Goal: Information Seeking & Learning: Learn about a topic

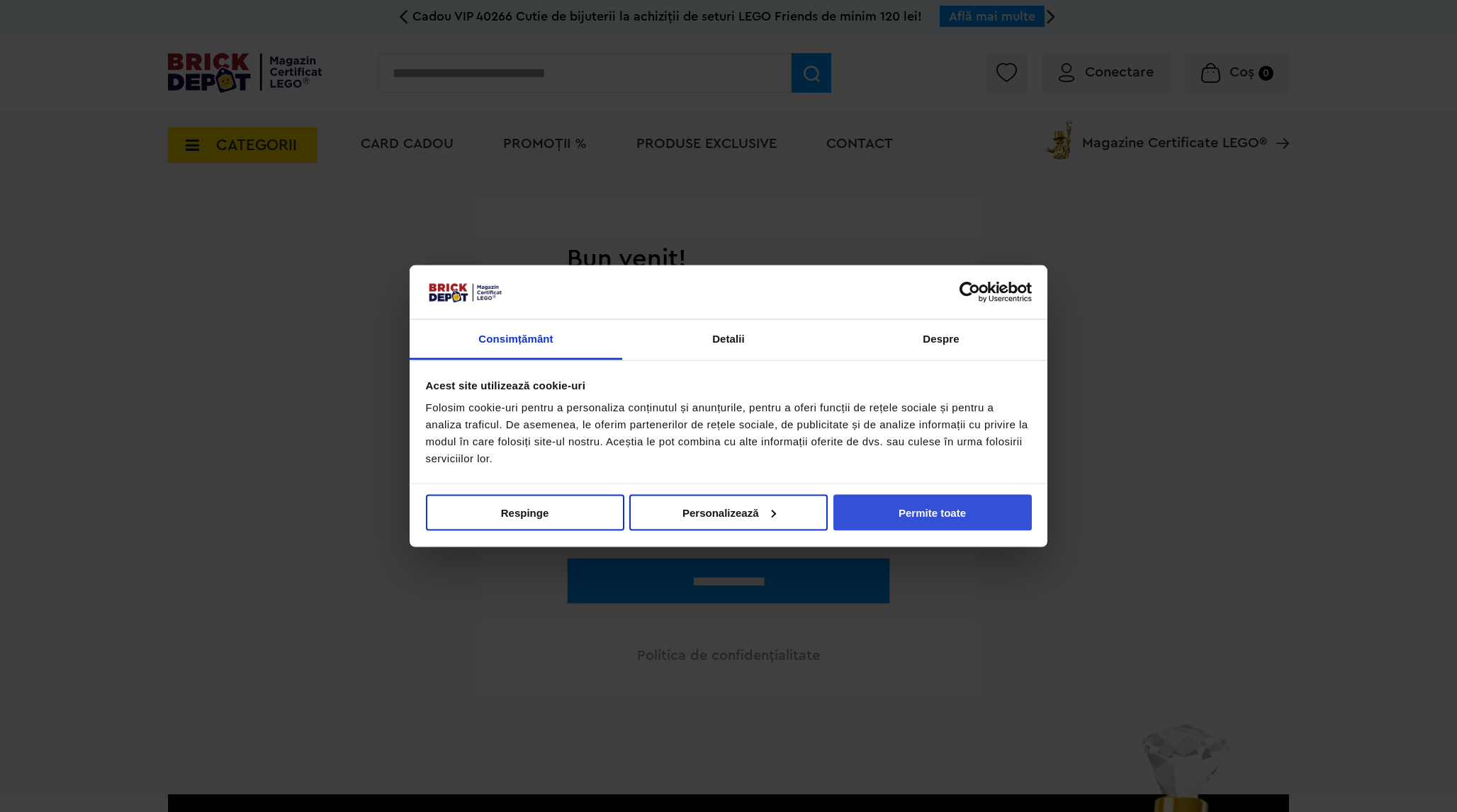
click at [973, 511] on button "Permite toate" at bounding box center [932, 512] width 198 height 36
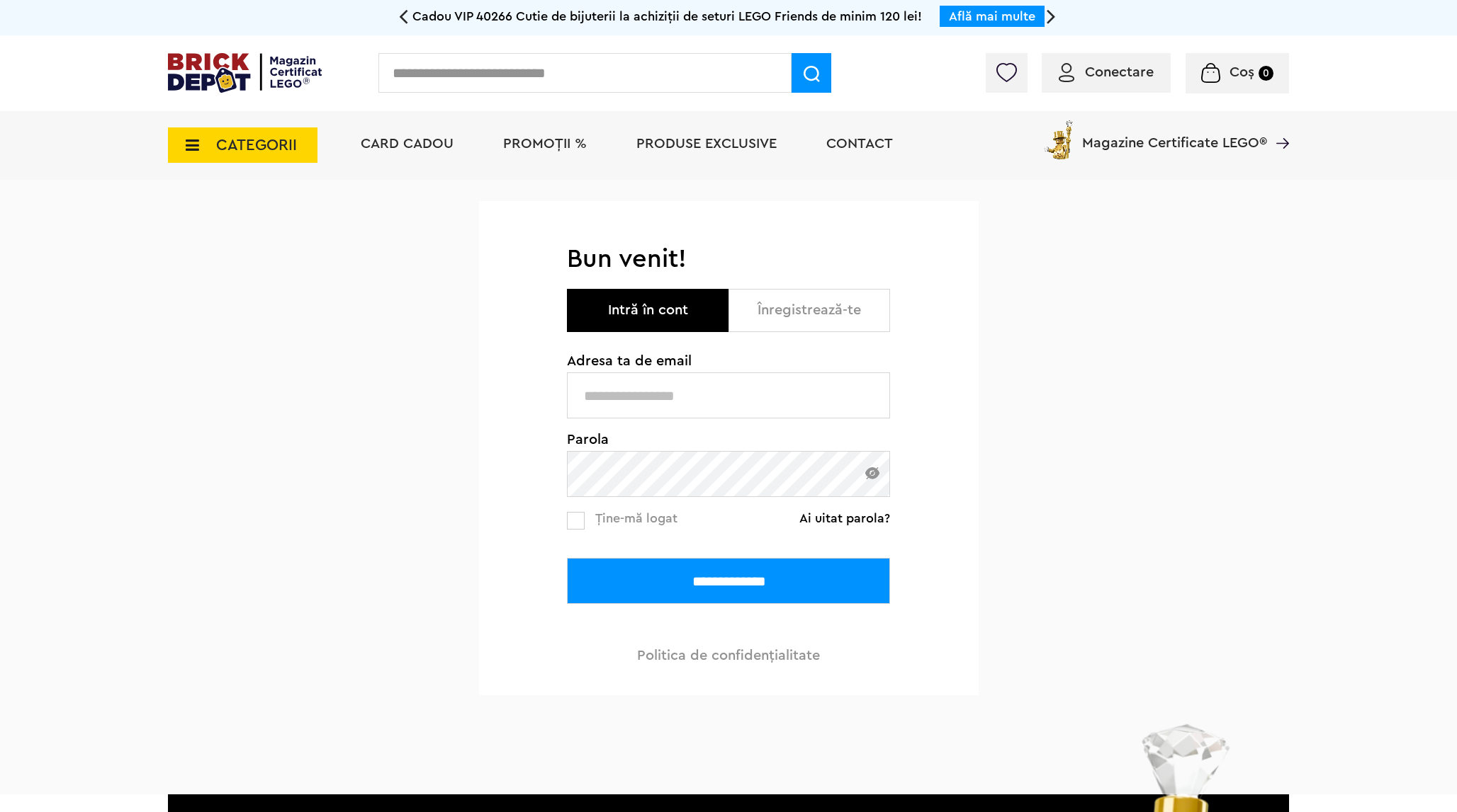
click at [709, 395] on input "text" at bounding box center [728, 396] width 323 height 46
type input "**********"
click at [1061, 428] on div "**********" at bounding box center [728, 487] width 1457 height 615
click at [579, 524] on div "**********" at bounding box center [728, 509] width 323 height 309
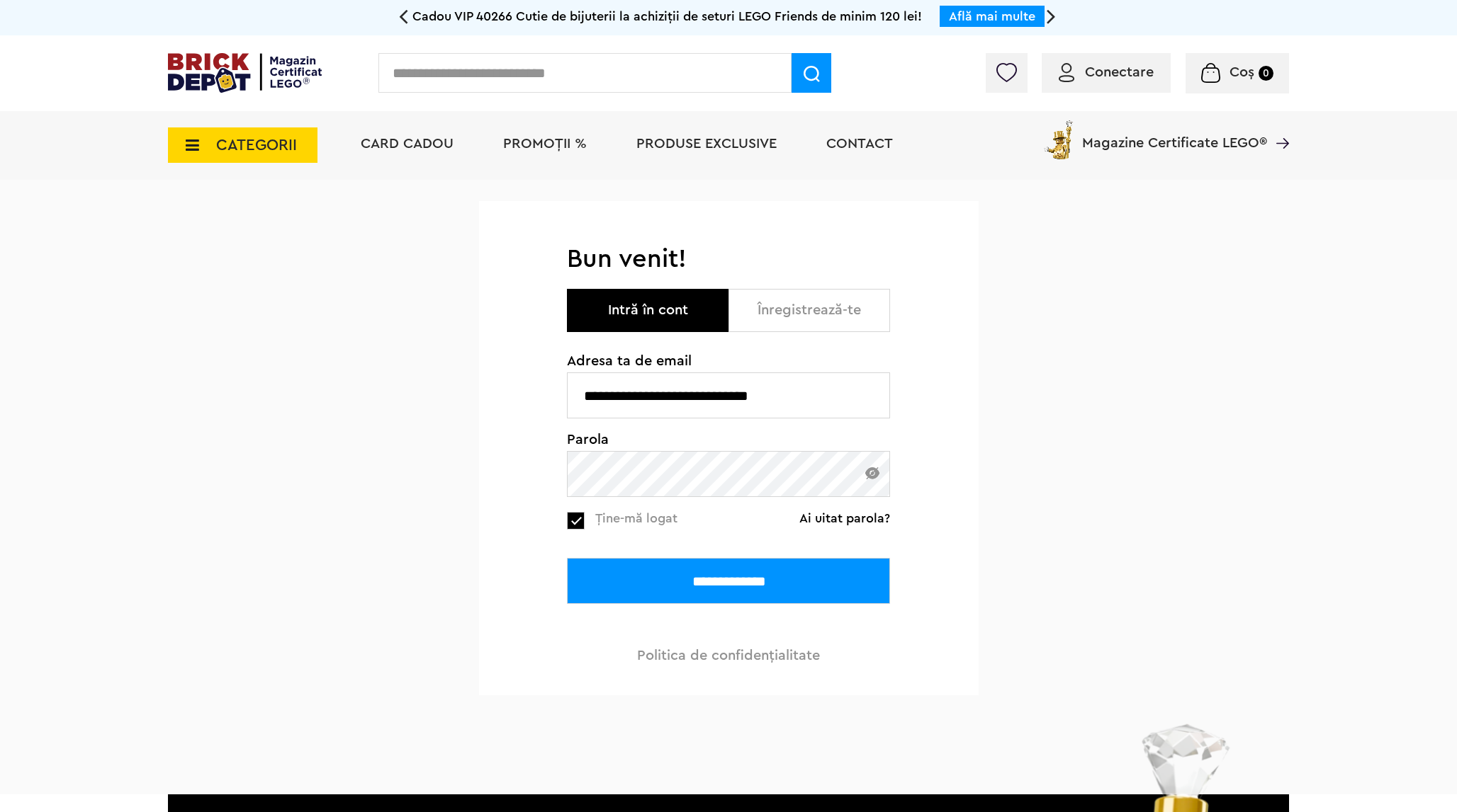
click at [691, 597] on input "**********" at bounding box center [728, 582] width 323 height 46
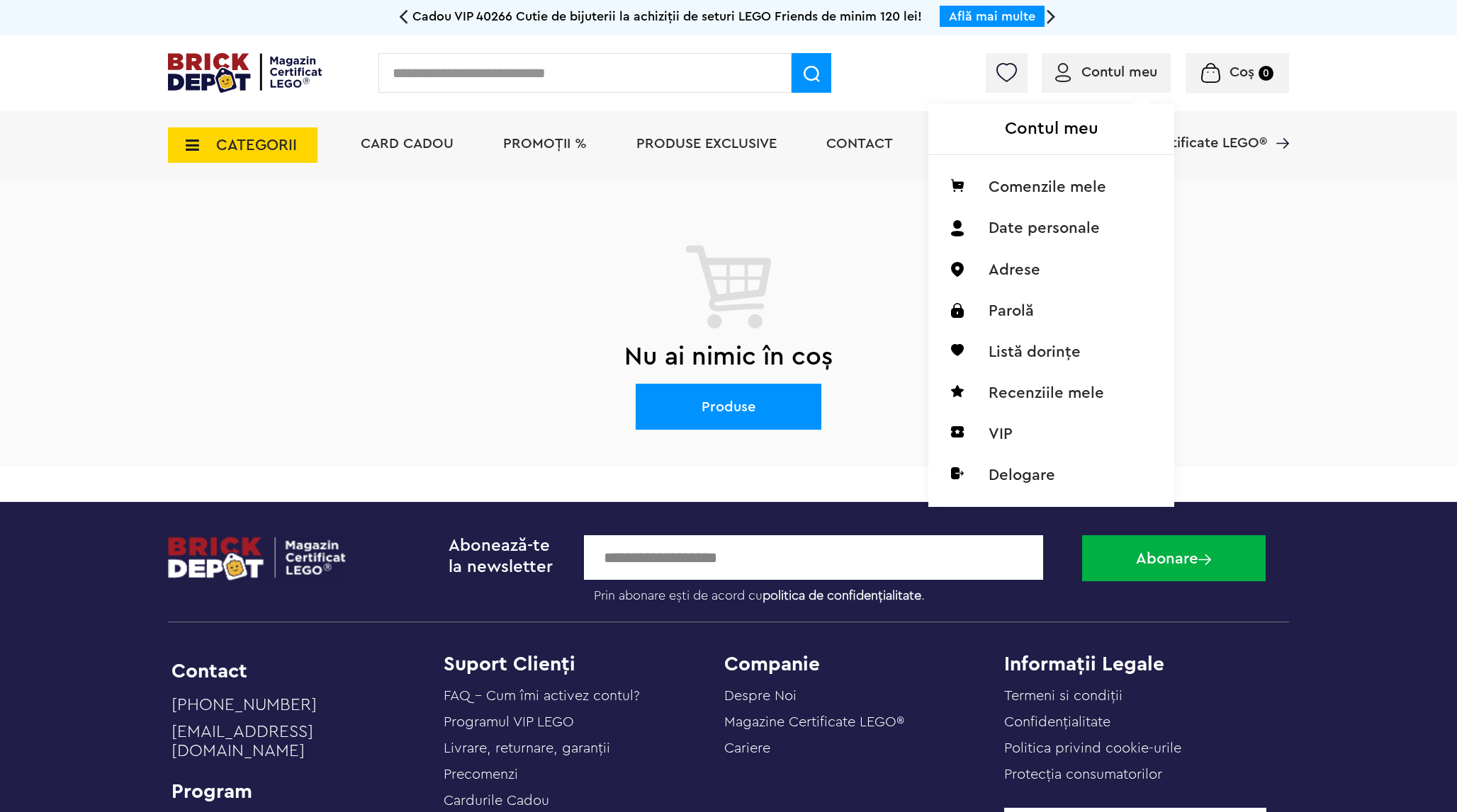
click at [1101, 74] on span "Contul meu" at bounding box center [1119, 71] width 76 height 14
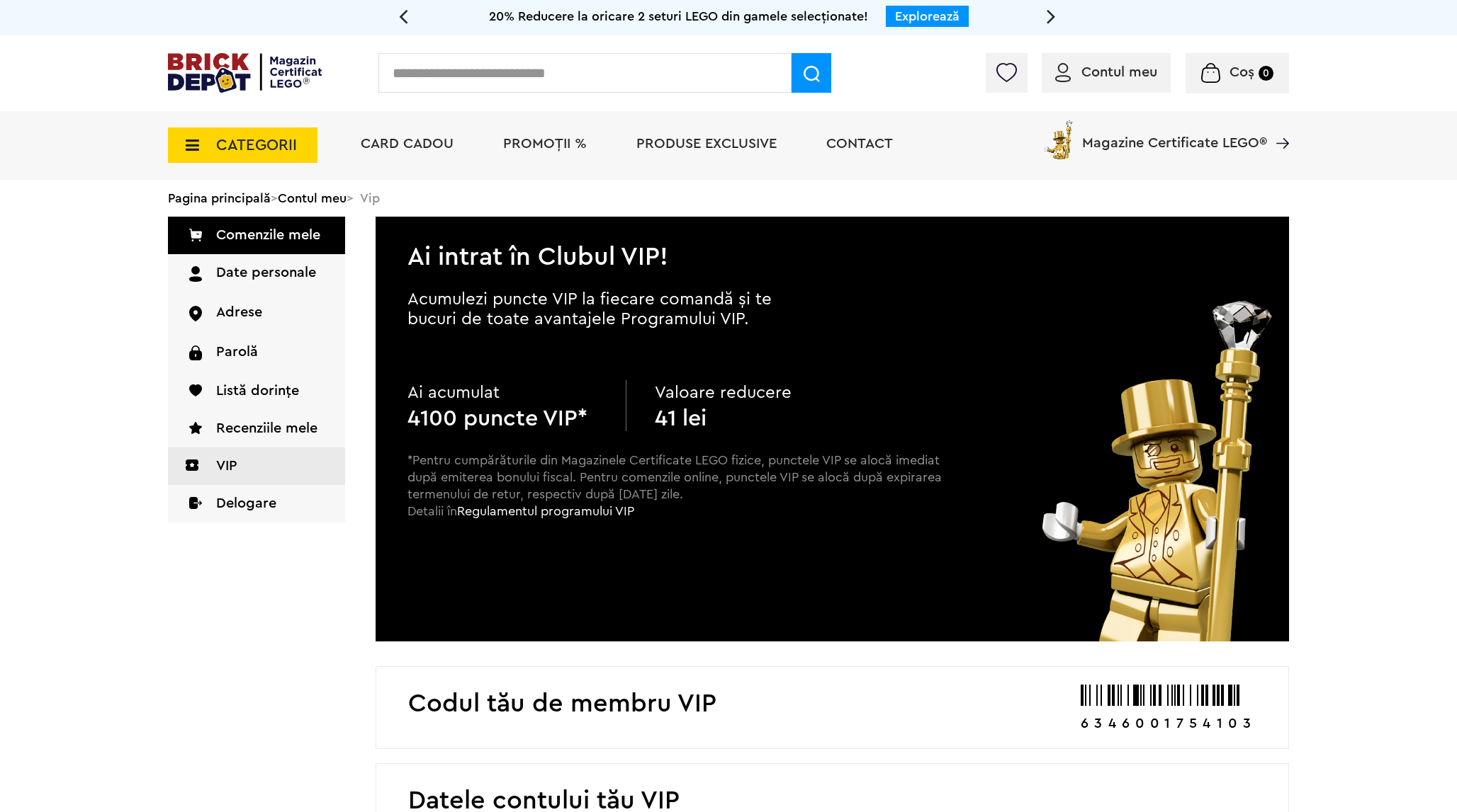
click at [559, 157] on li "PROMOȚII %" at bounding box center [544, 145] width 112 height 68
click at [562, 145] on span "PROMOȚII %" at bounding box center [545, 143] width 83 height 14
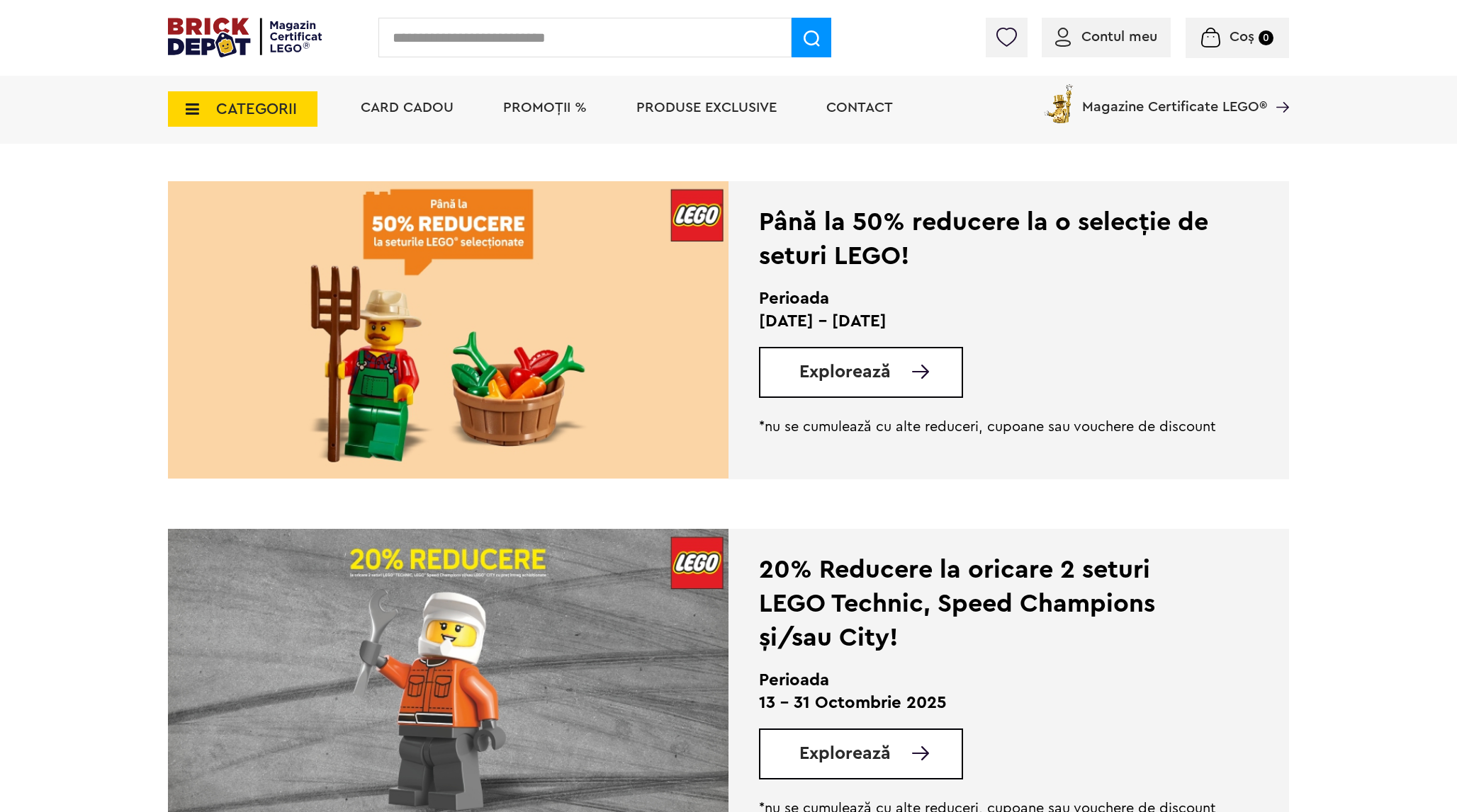
scroll to position [270, 0]
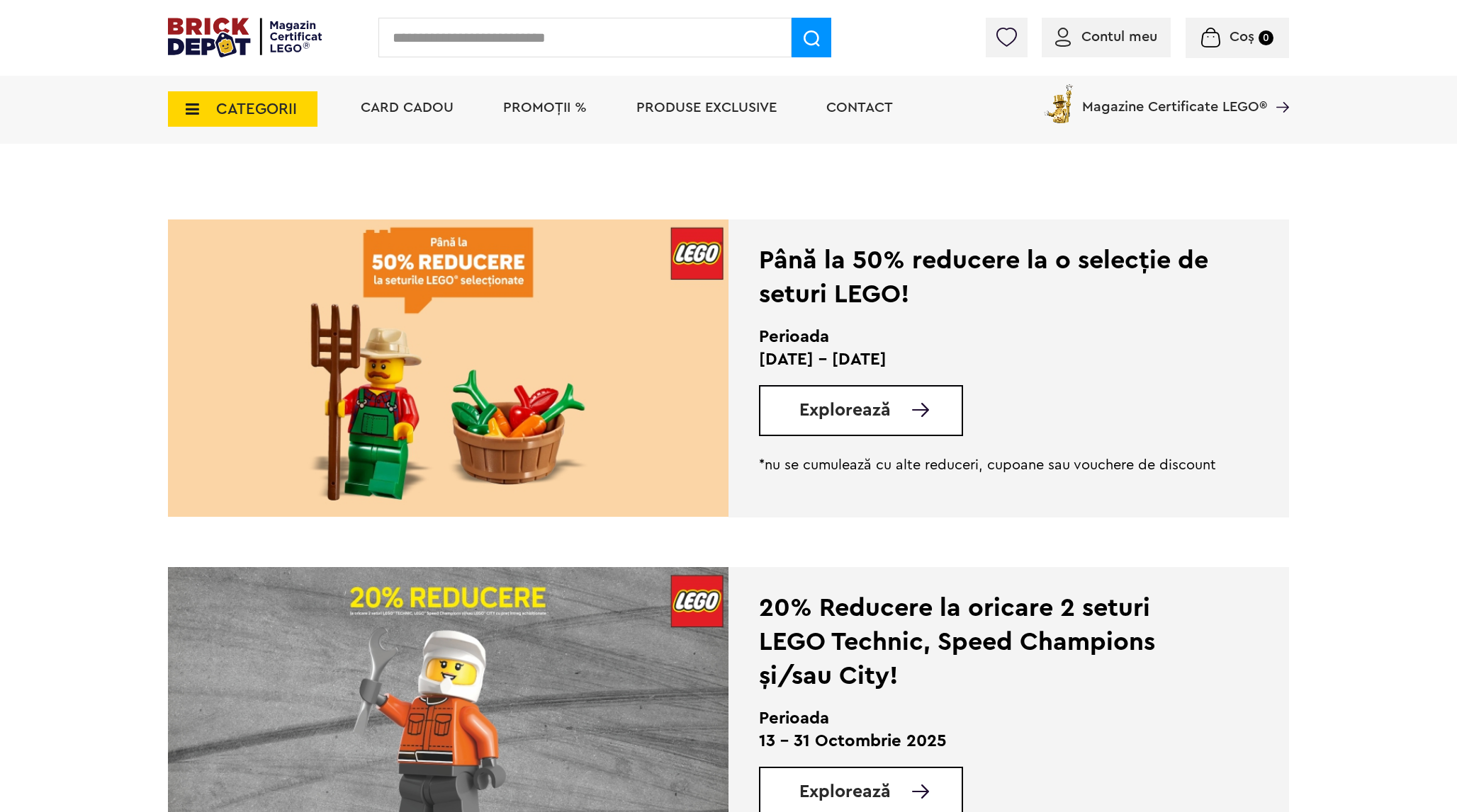
click at [843, 409] on span "Explorează" at bounding box center [845, 410] width 92 height 18
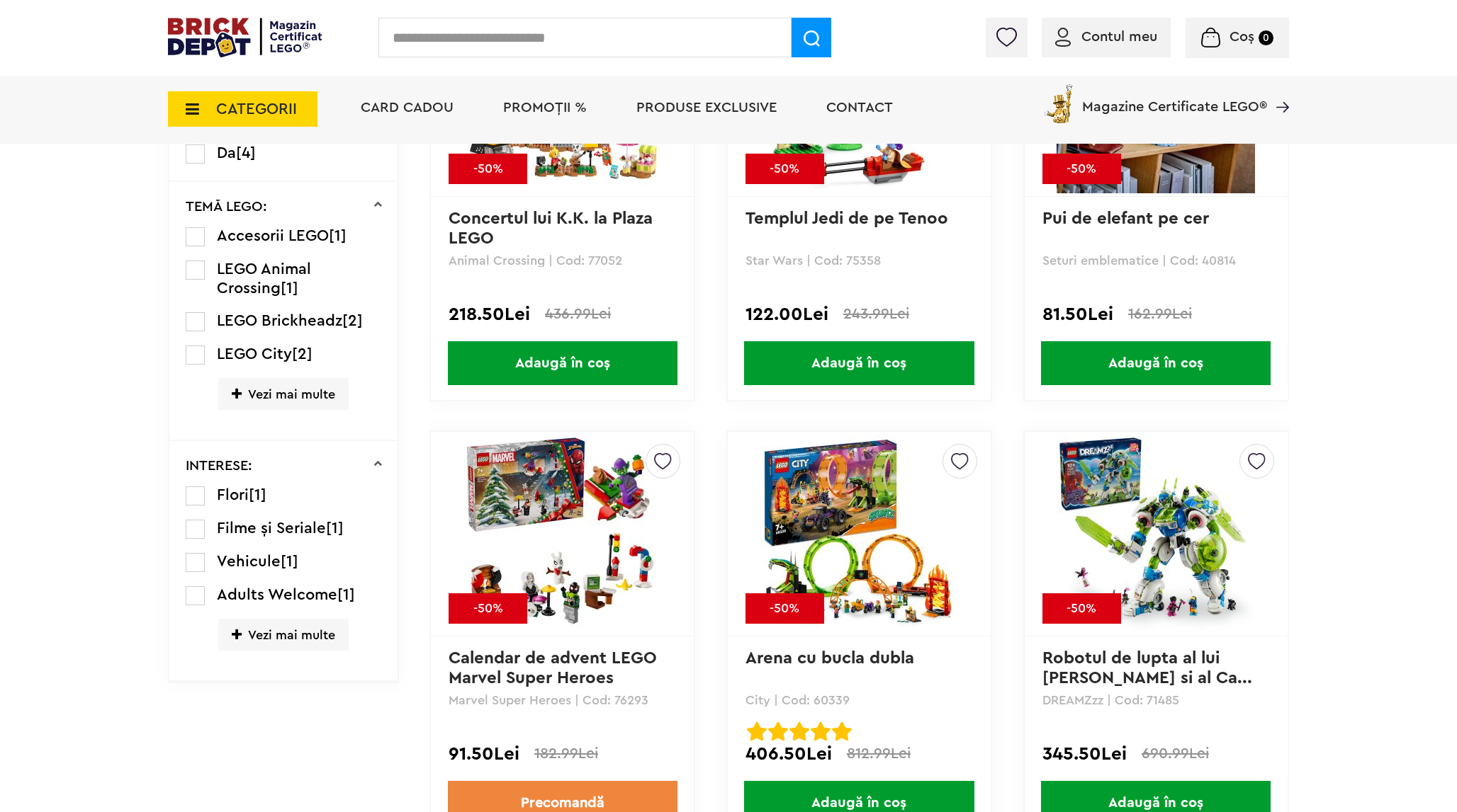
scroll to position [1080, 0]
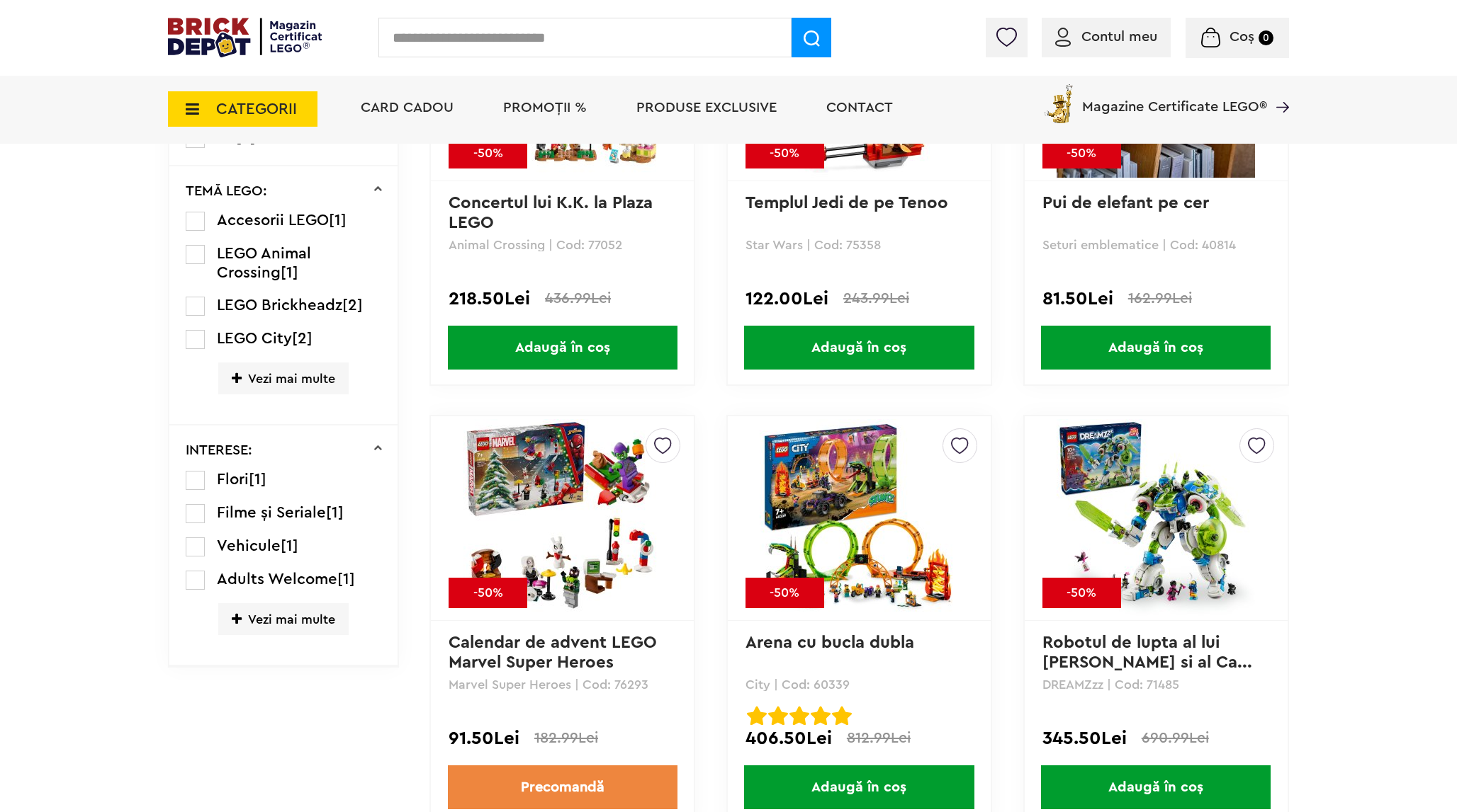
click at [879, 563] on img at bounding box center [858, 518] width 198 height 198
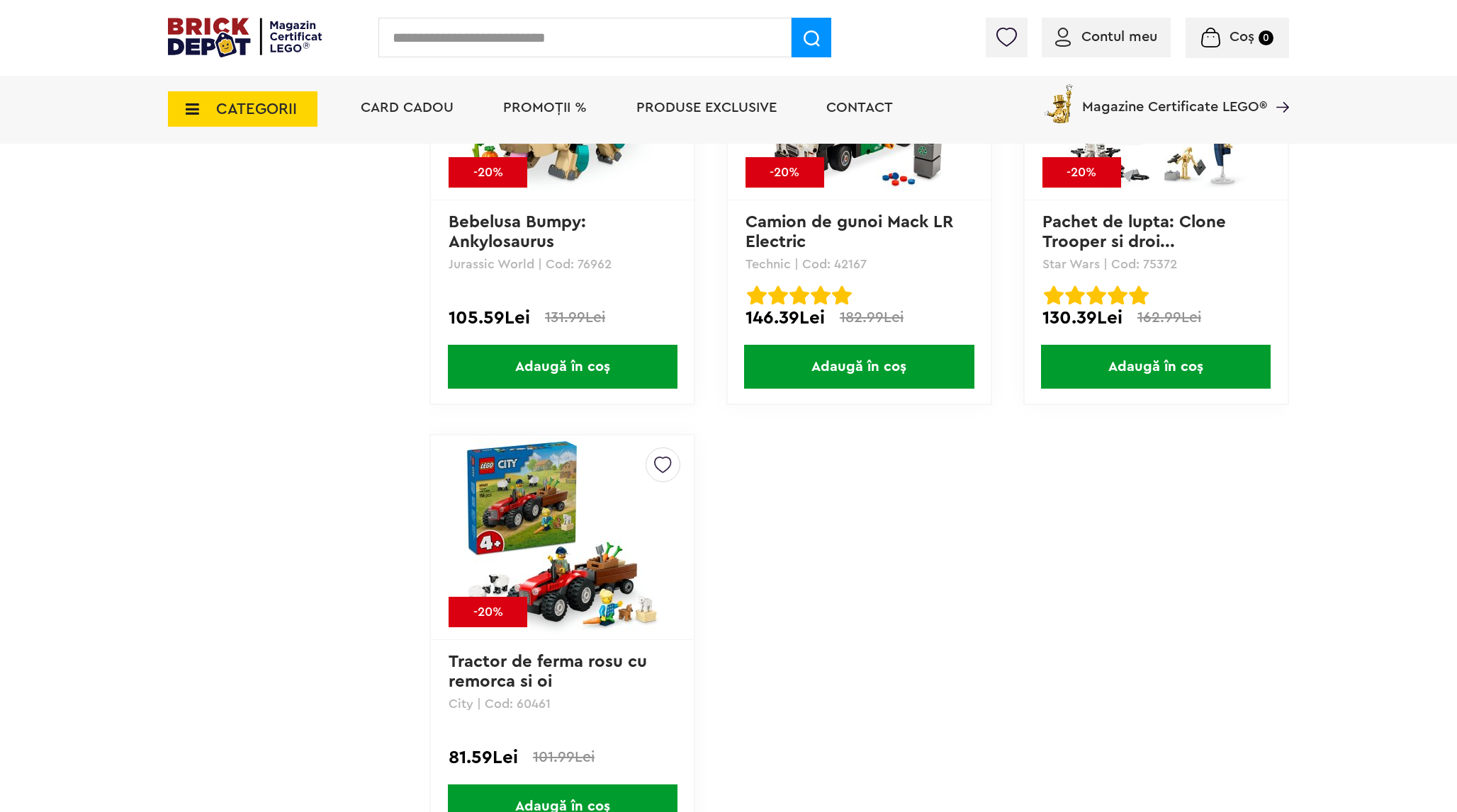
scroll to position [6742, 0]
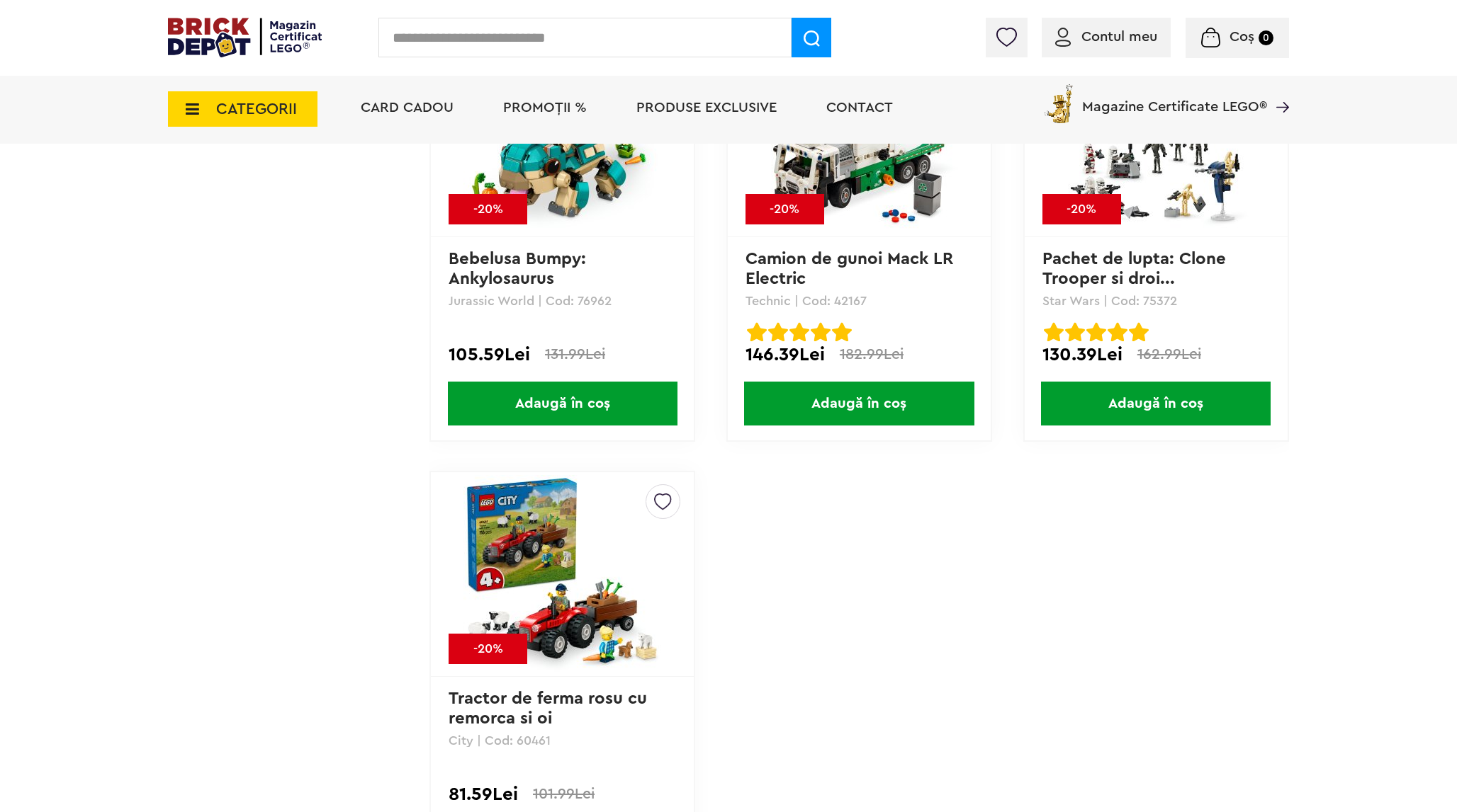
click at [719, 104] on span "Produse exclusive" at bounding box center [707, 107] width 141 height 14
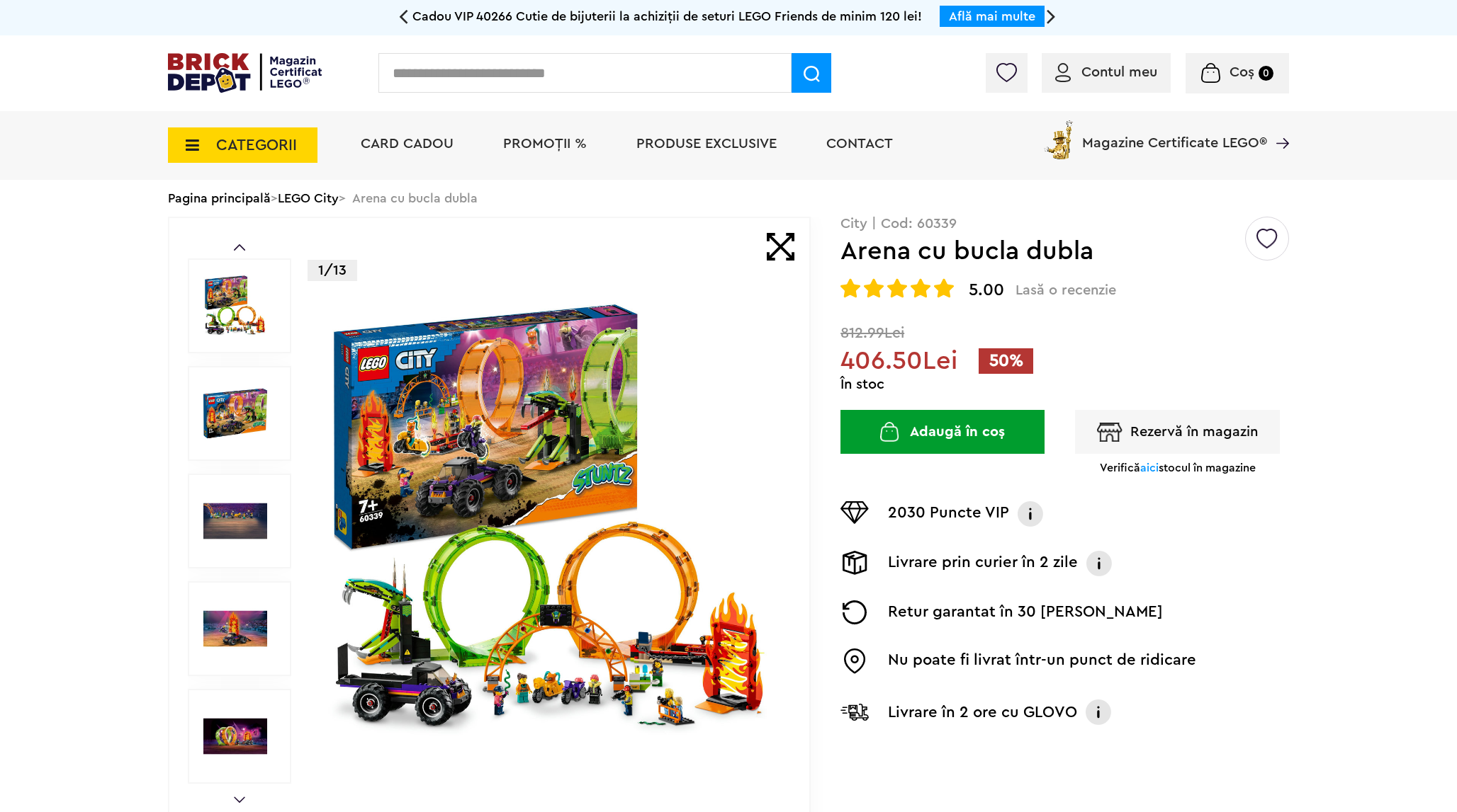
click at [921, 222] on p "City | Cod: 60339" at bounding box center [1064, 223] width 449 height 14
copy p "60339"
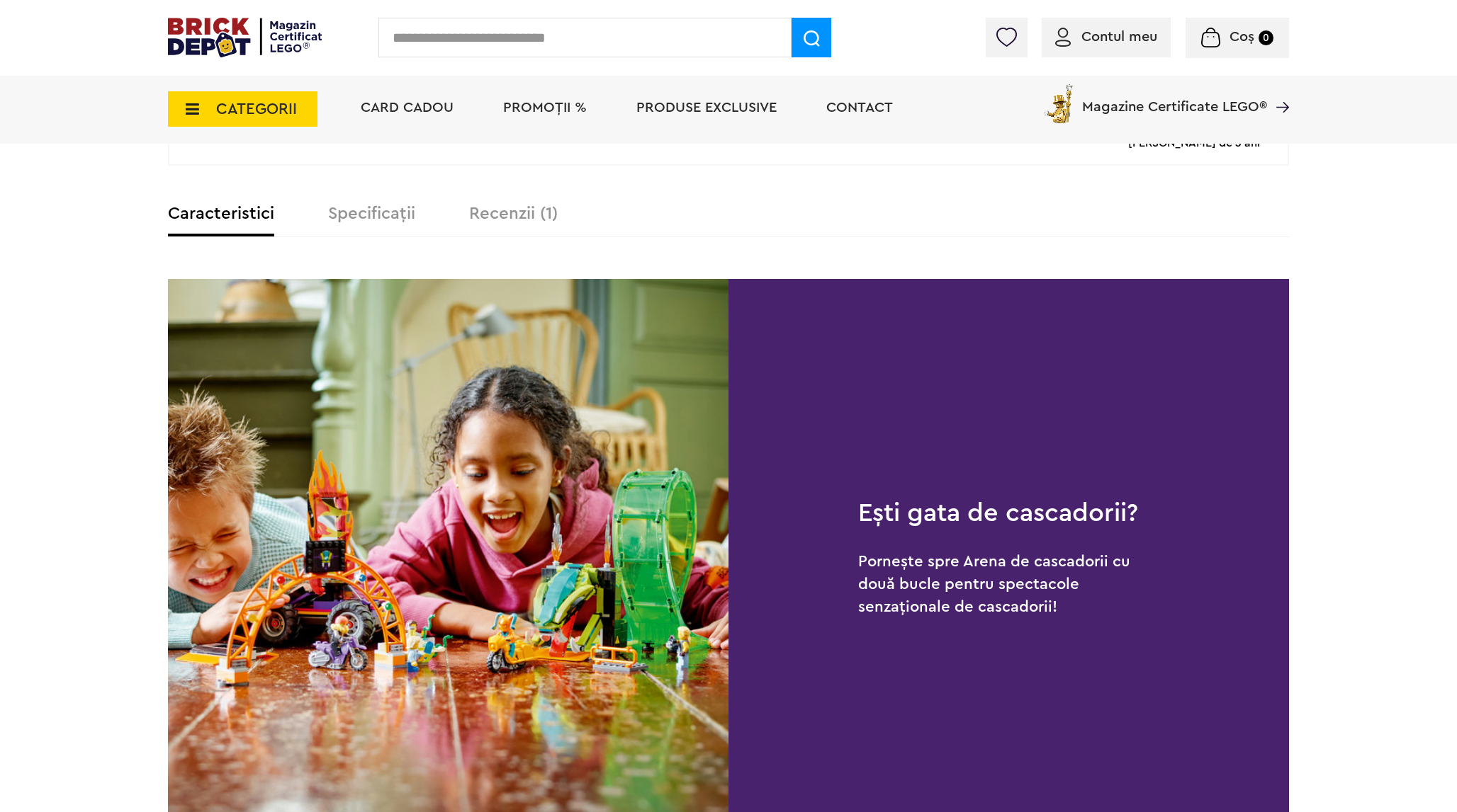
scroll to position [997, 0]
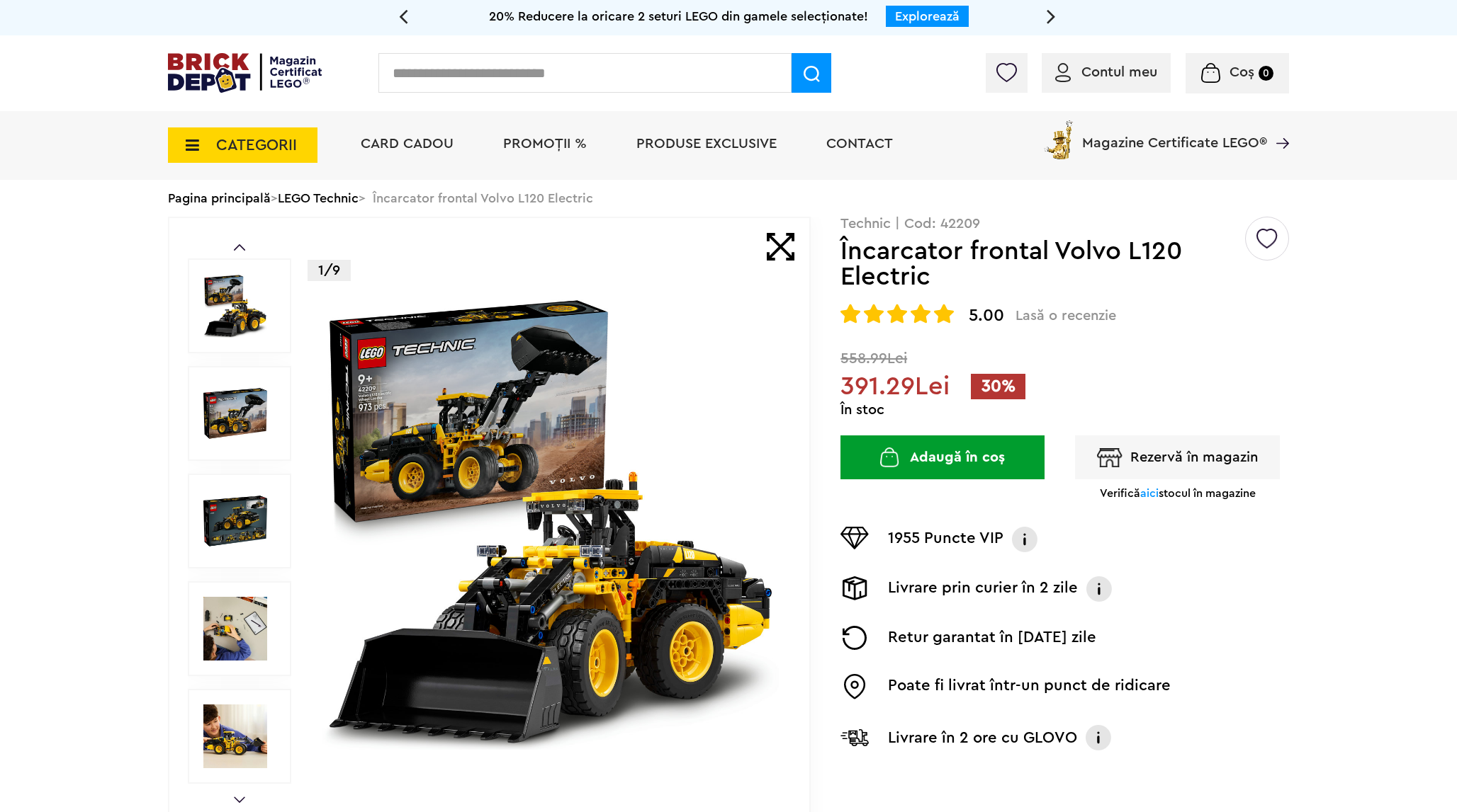
click at [962, 227] on p "Technic | Cod: 42209" at bounding box center [1064, 223] width 449 height 14
copy p "42209"
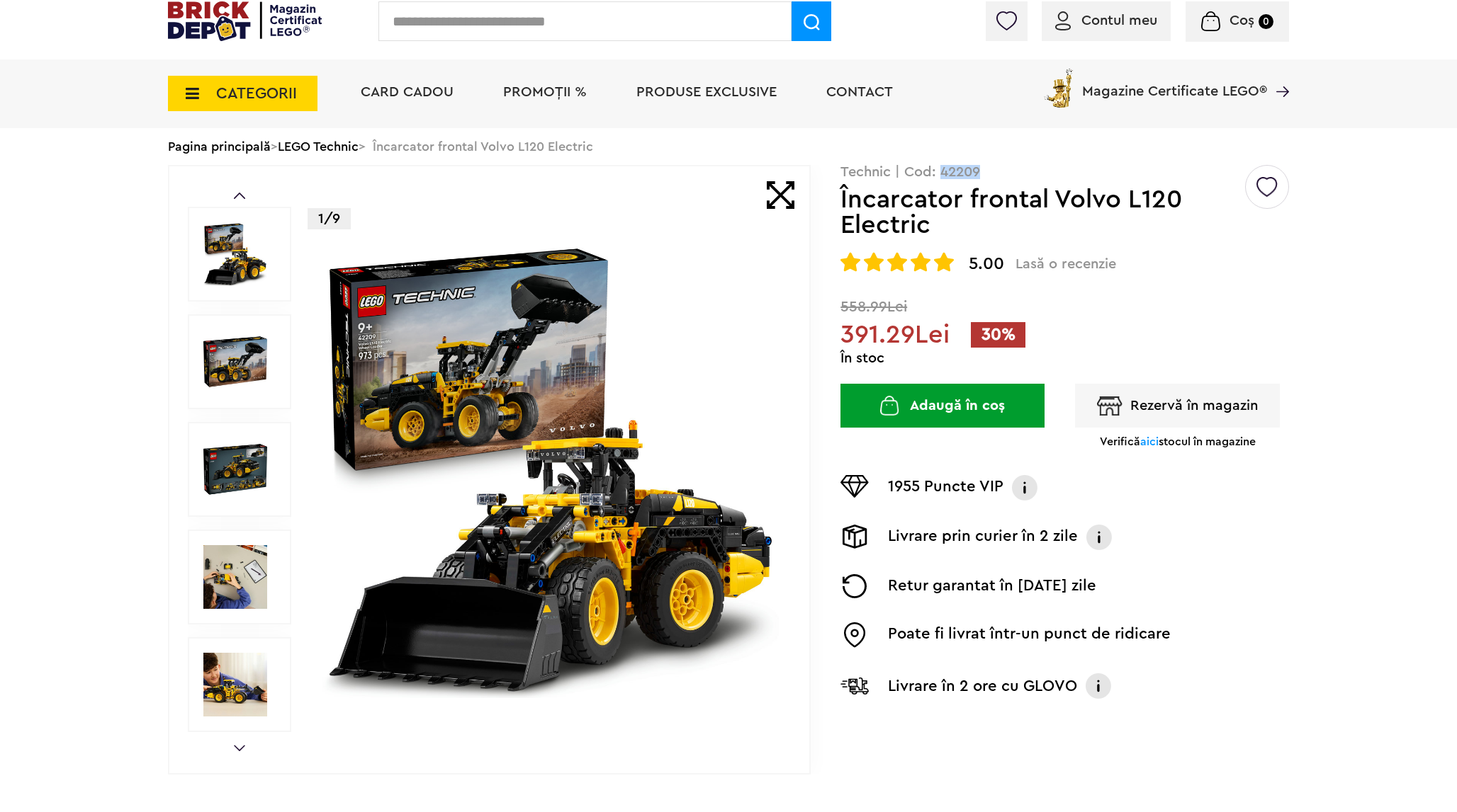
scroll to position [53, 0]
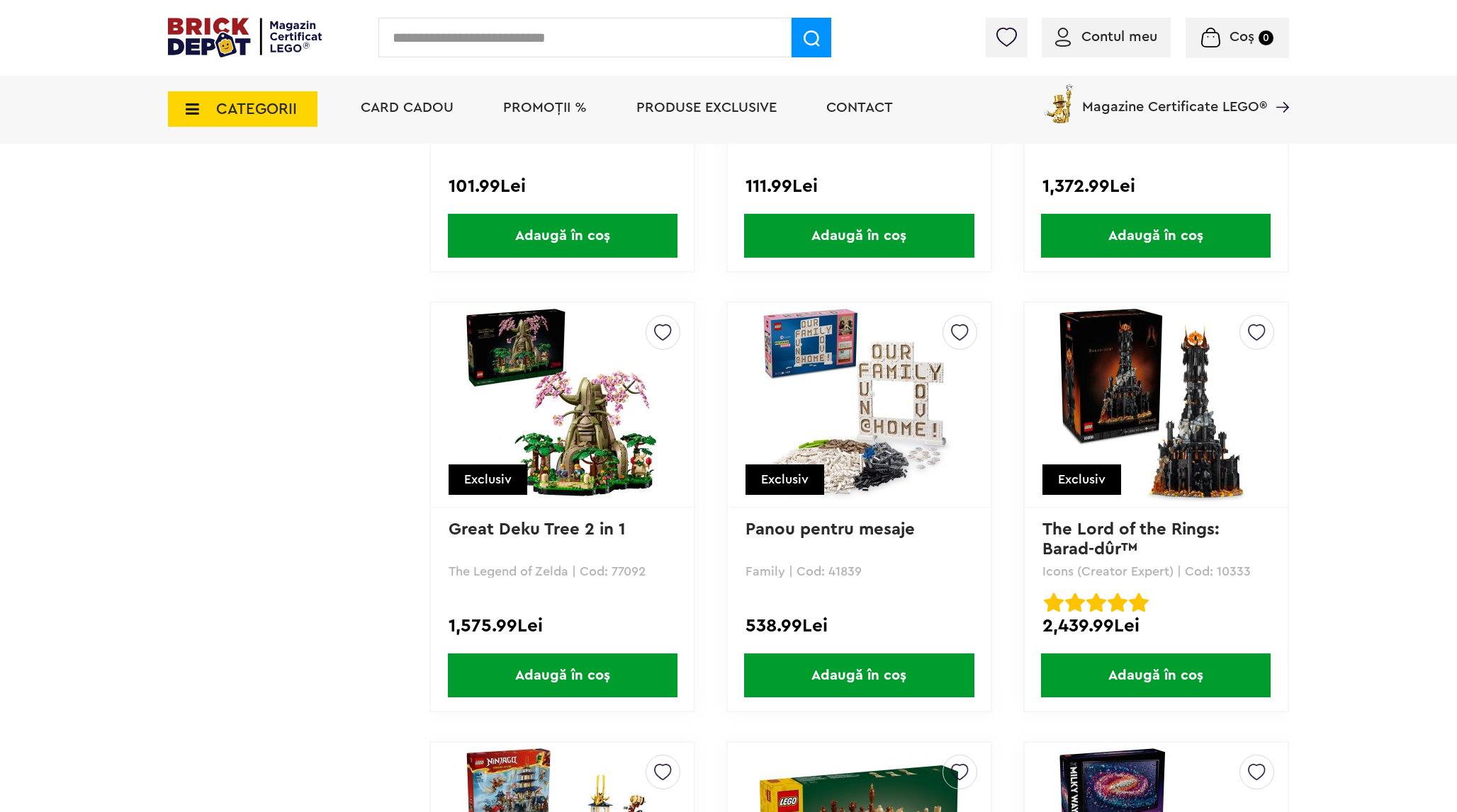
scroll to position [5311, 0]
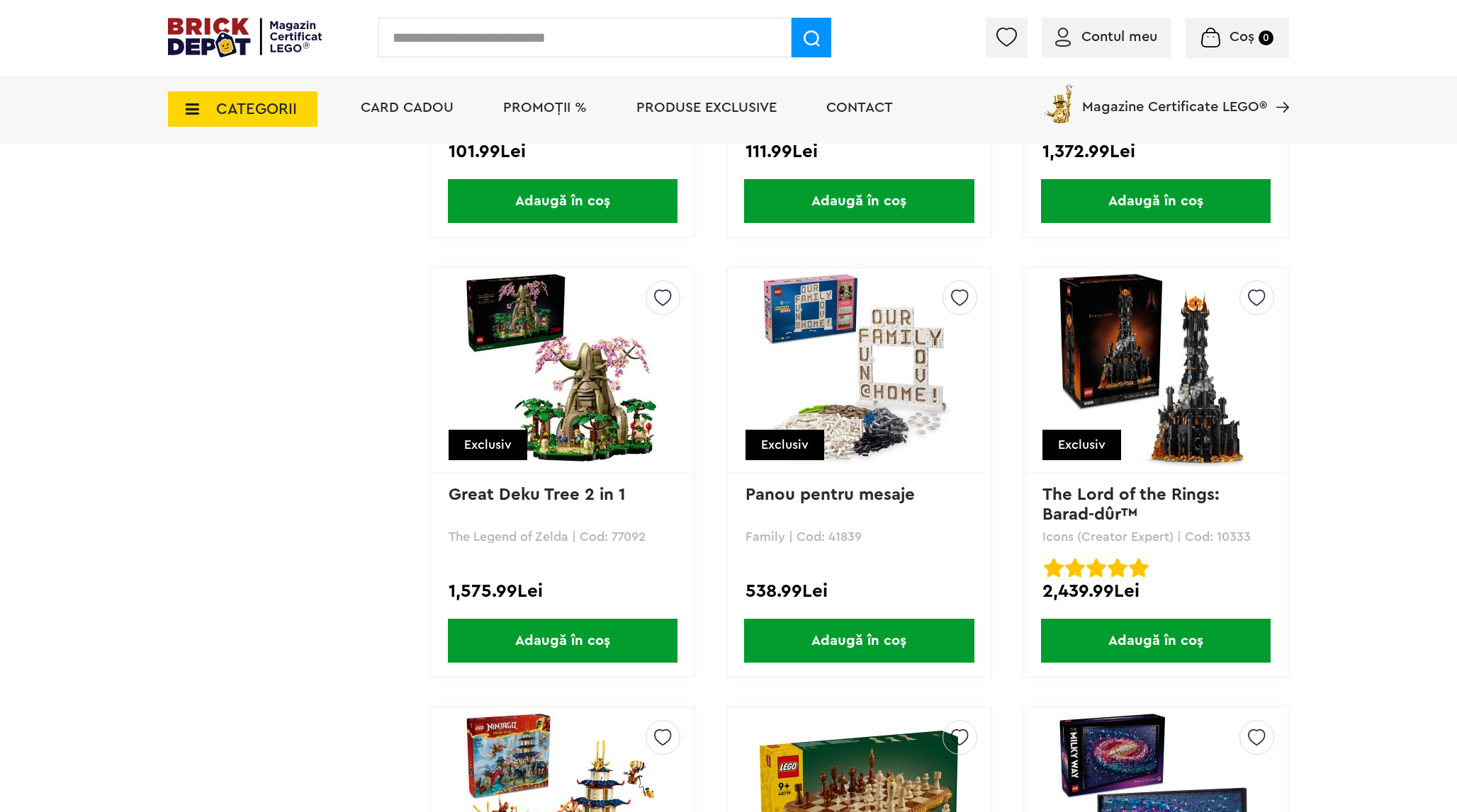
click at [882, 392] on img at bounding box center [858, 370] width 198 height 198
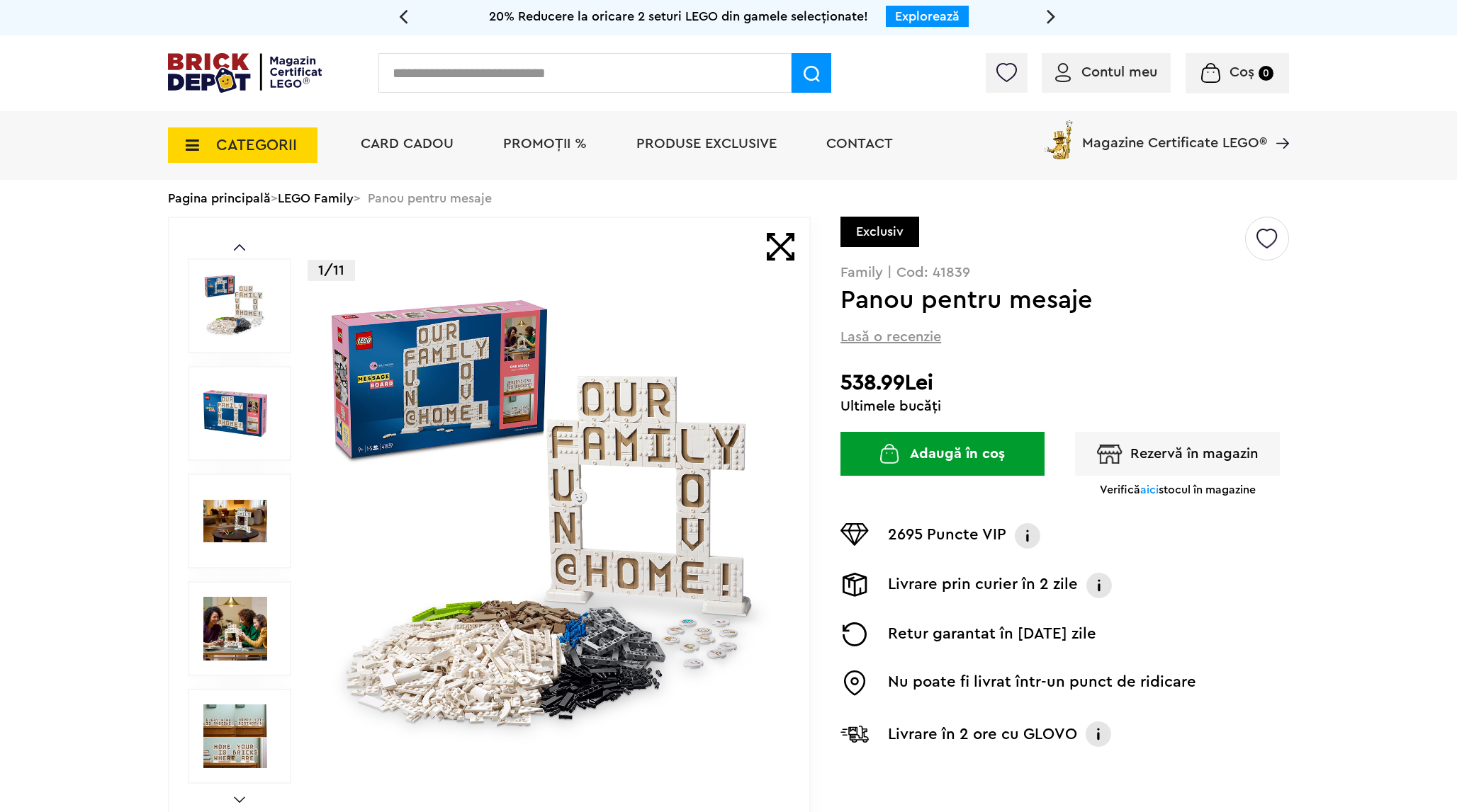
click at [231, 729] on img at bounding box center [235, 736] width 64 height 64
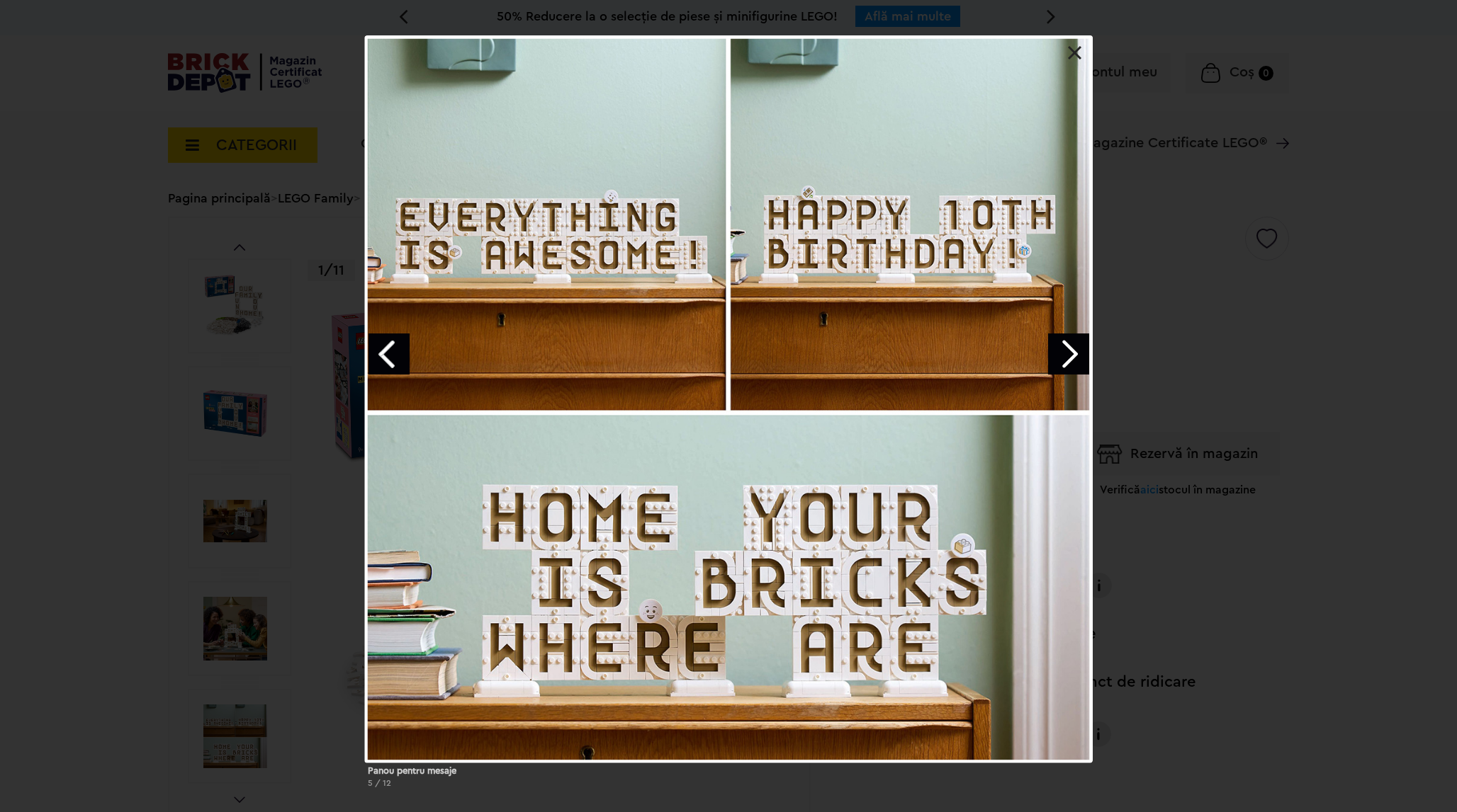
click at [204, 436] on div "Panou pentru mesaje 5 / 12" at bounding box center [728, 417] width 1457 height 764
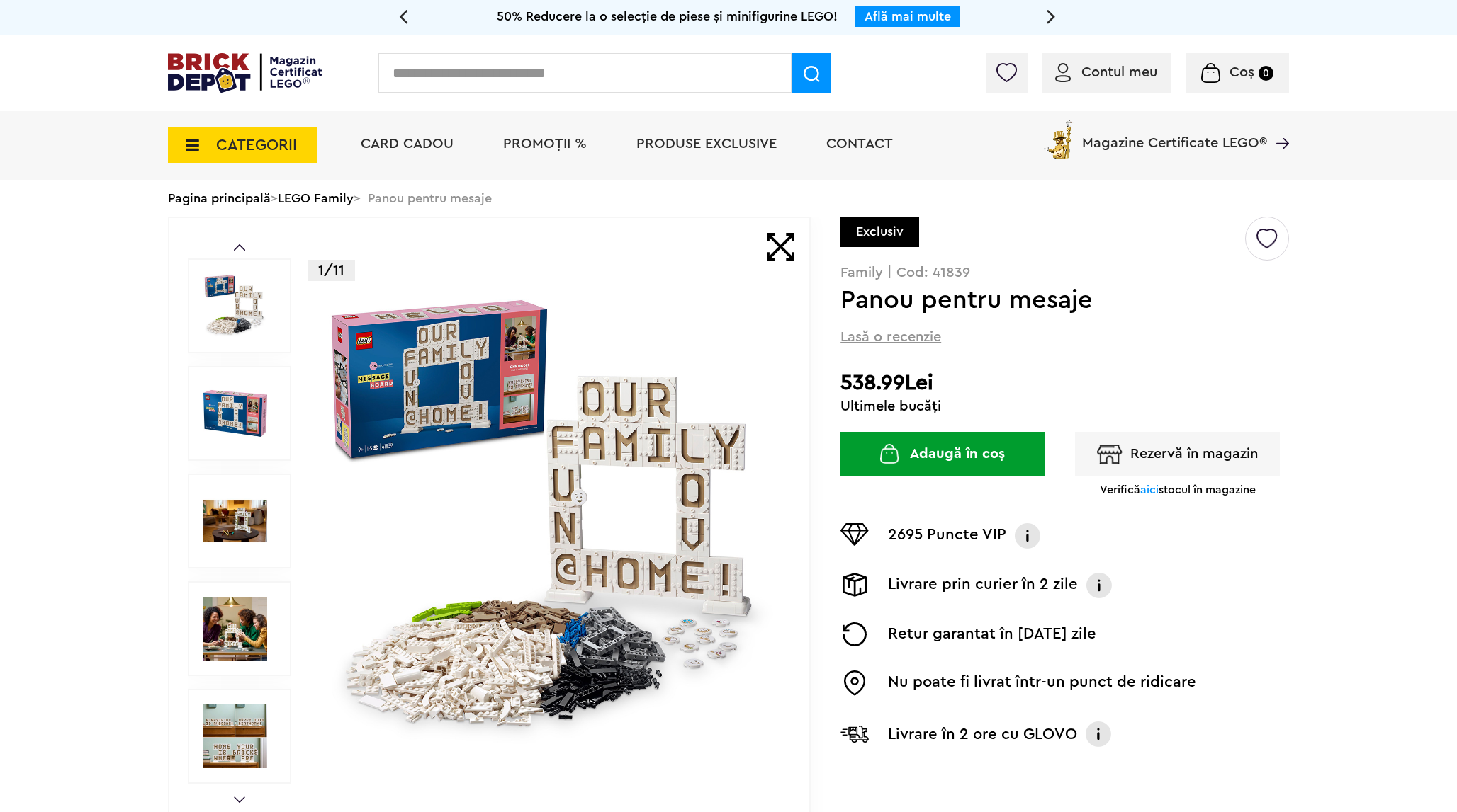
click at [957, 277] on p "Family | Cod: 41839" at bounding box center [1064, 272] width 449 height 14
copy p "41839"
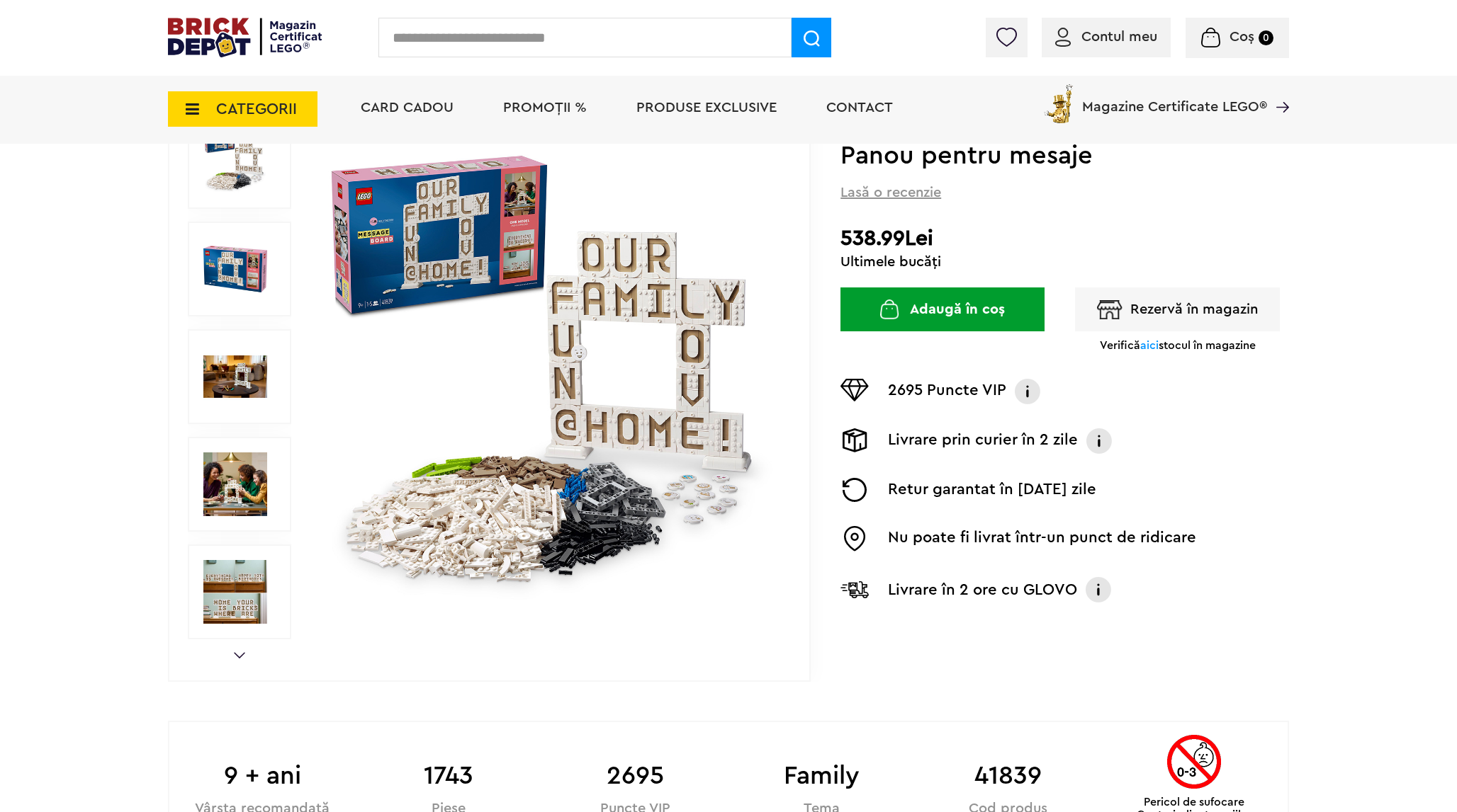
scroll to position [324, 0]
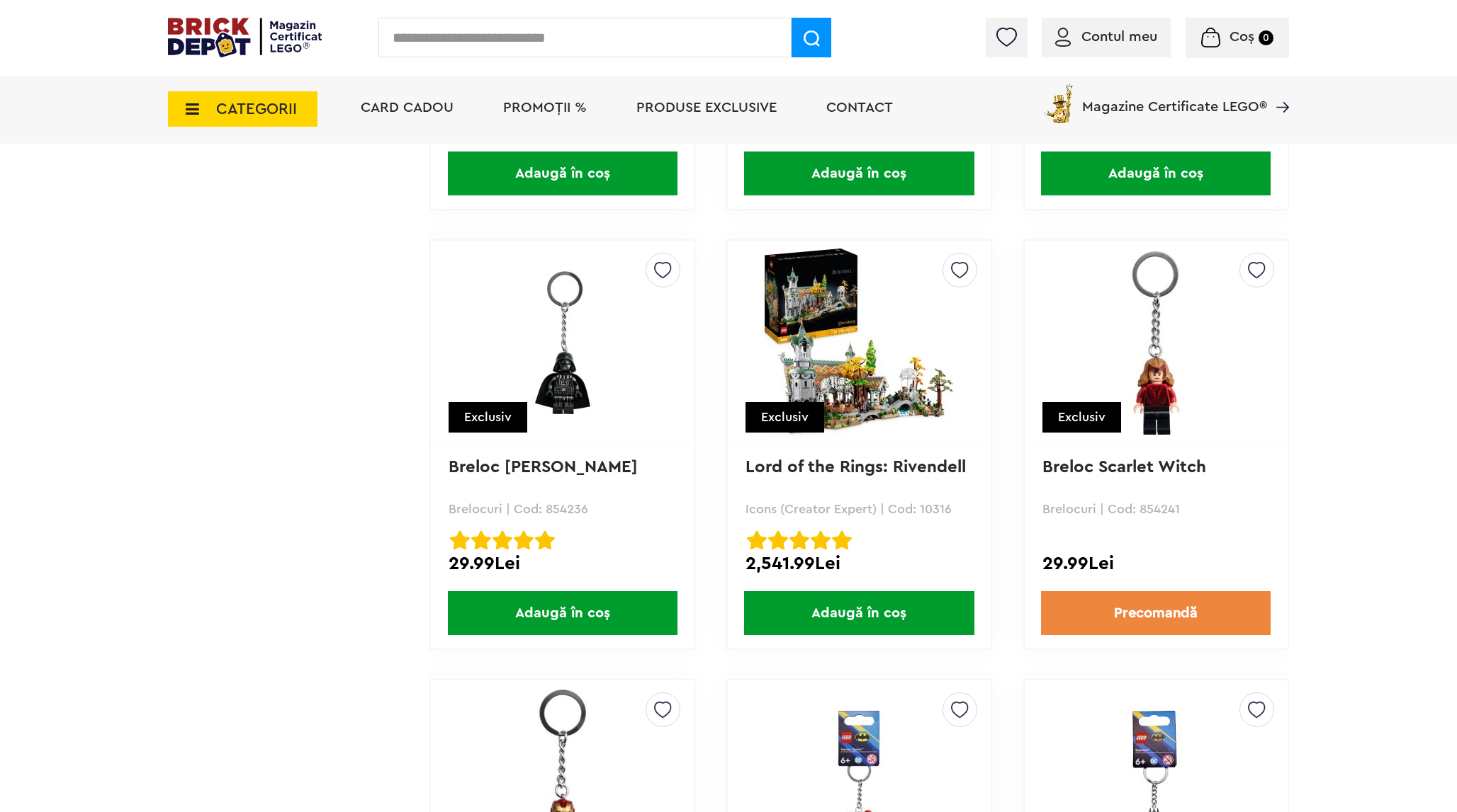
scroll to position [9298, 0]
click at [226, 39] on img at bounding box center [245, 37] width 154 height 40
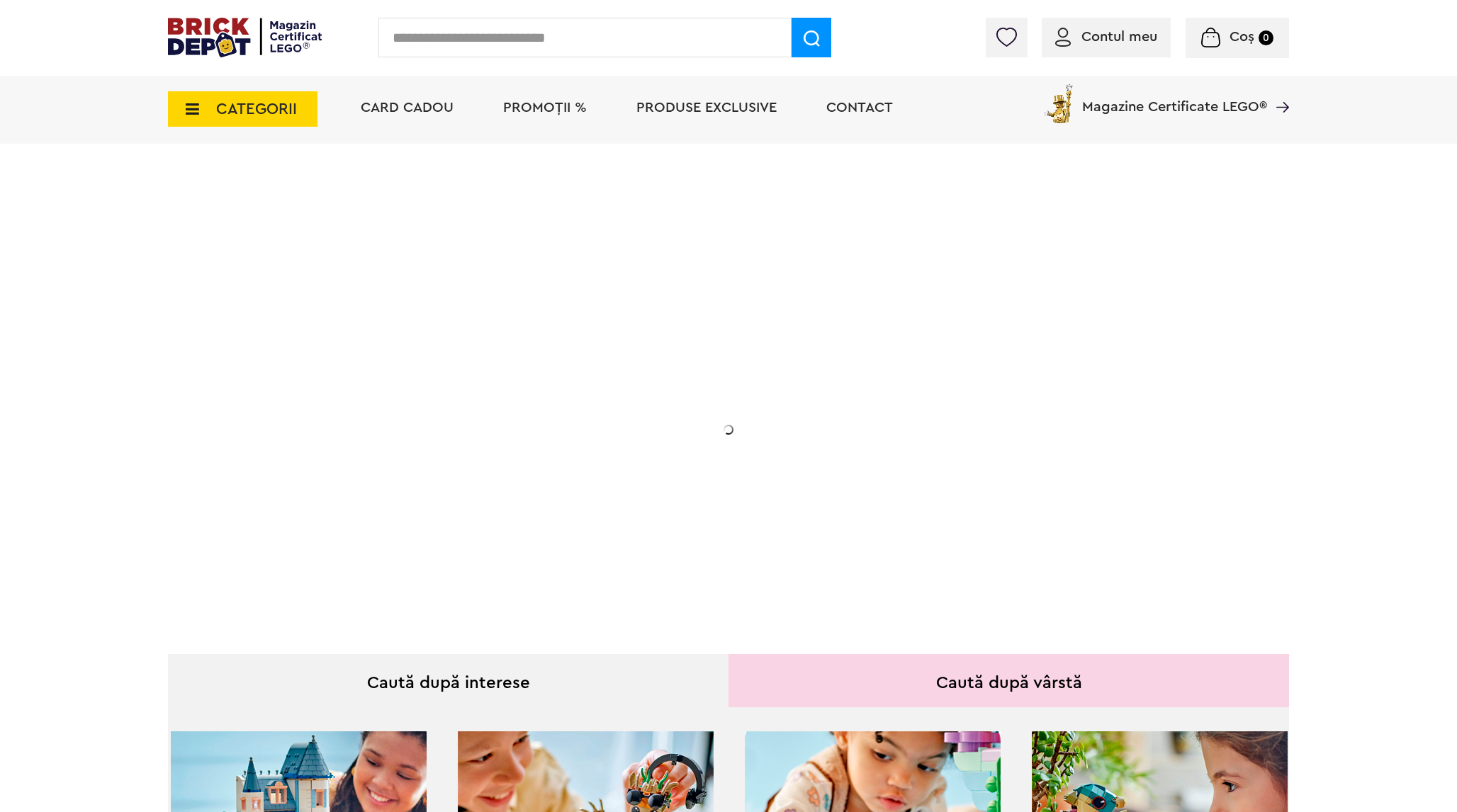
scroll to position [607, 0]
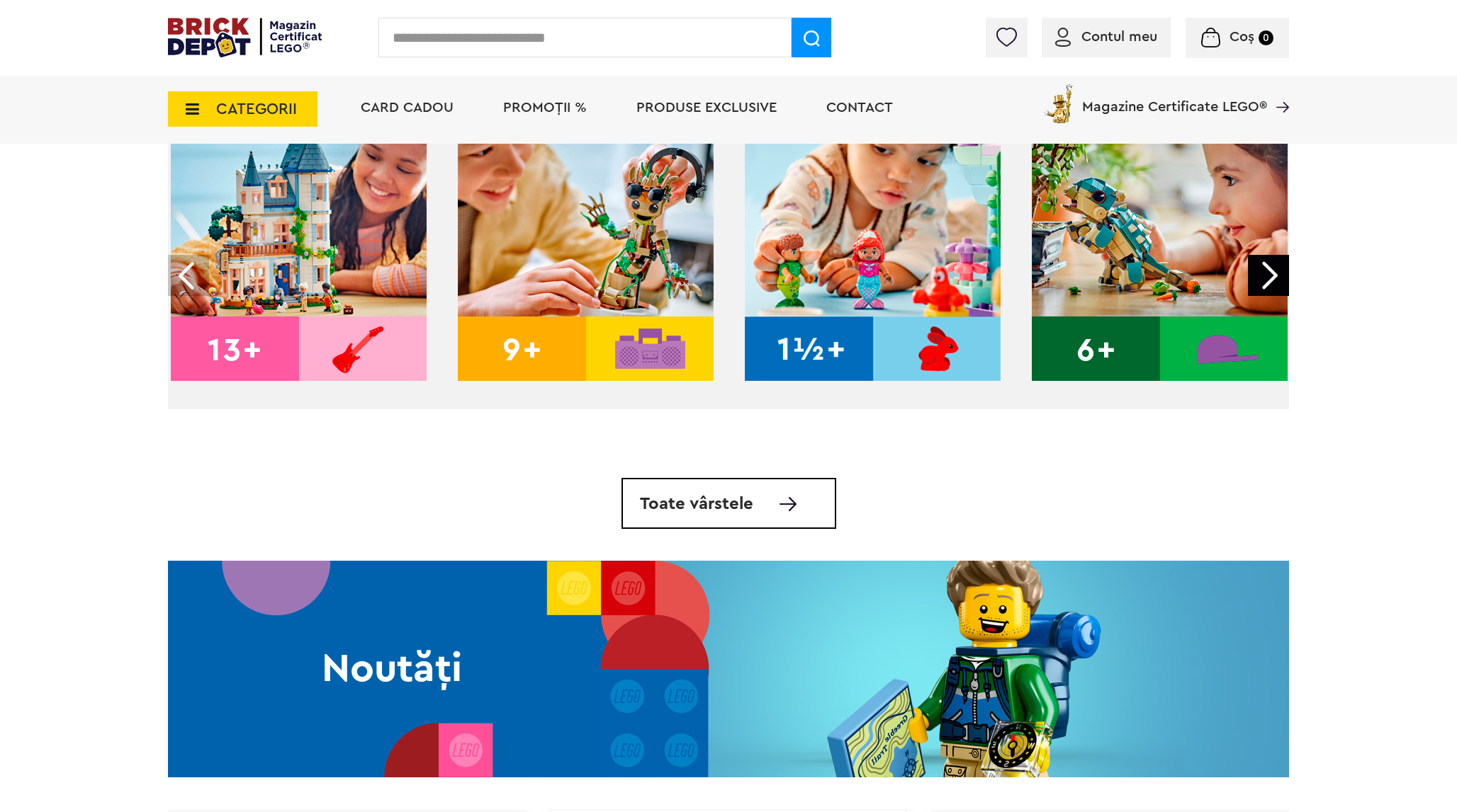
click at [537, 340] on img at bounding box center [586, 253] width 255 height 255
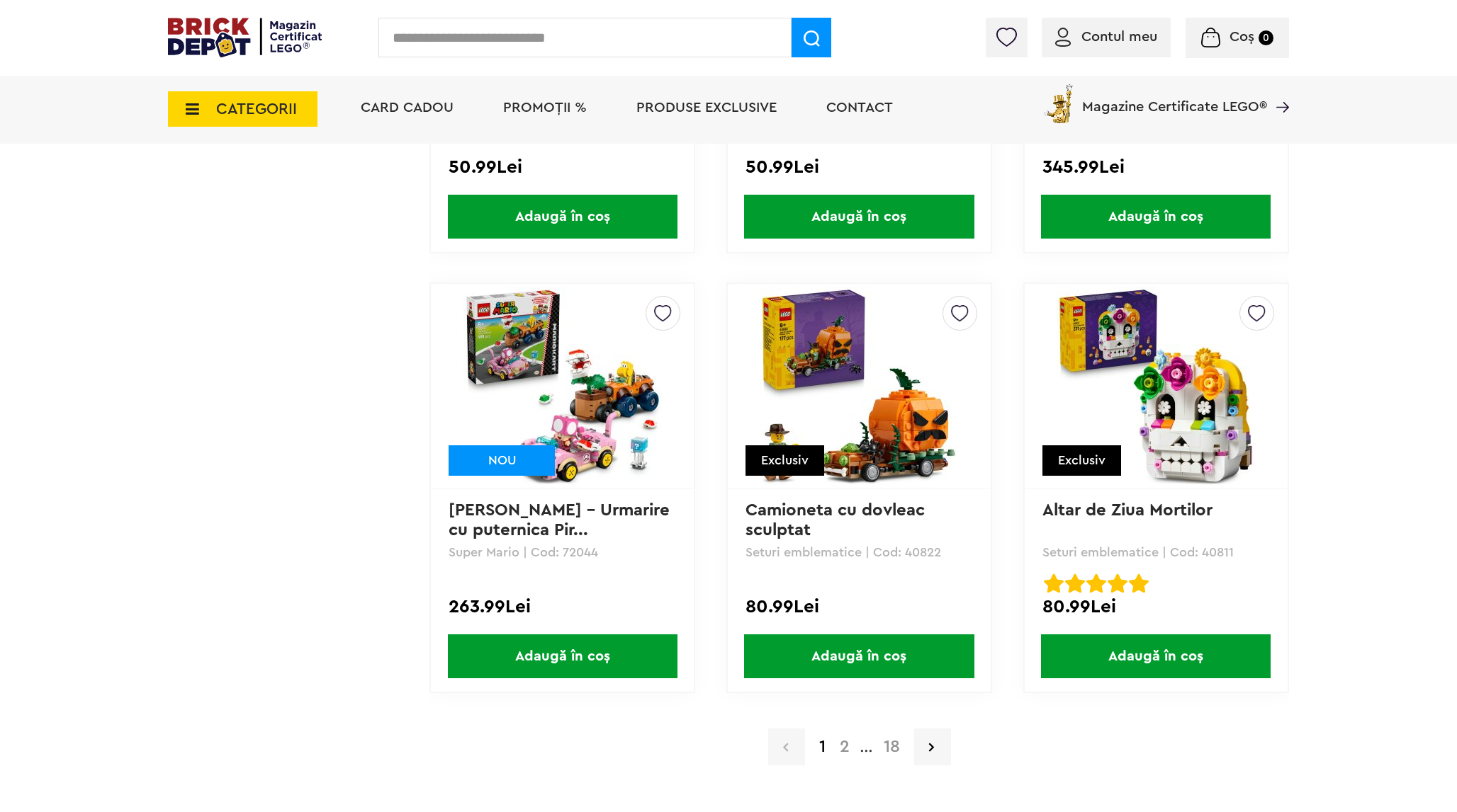
scroll to position [2906, 0]
